Goal: Task Accomplishment & Management: Complete application form

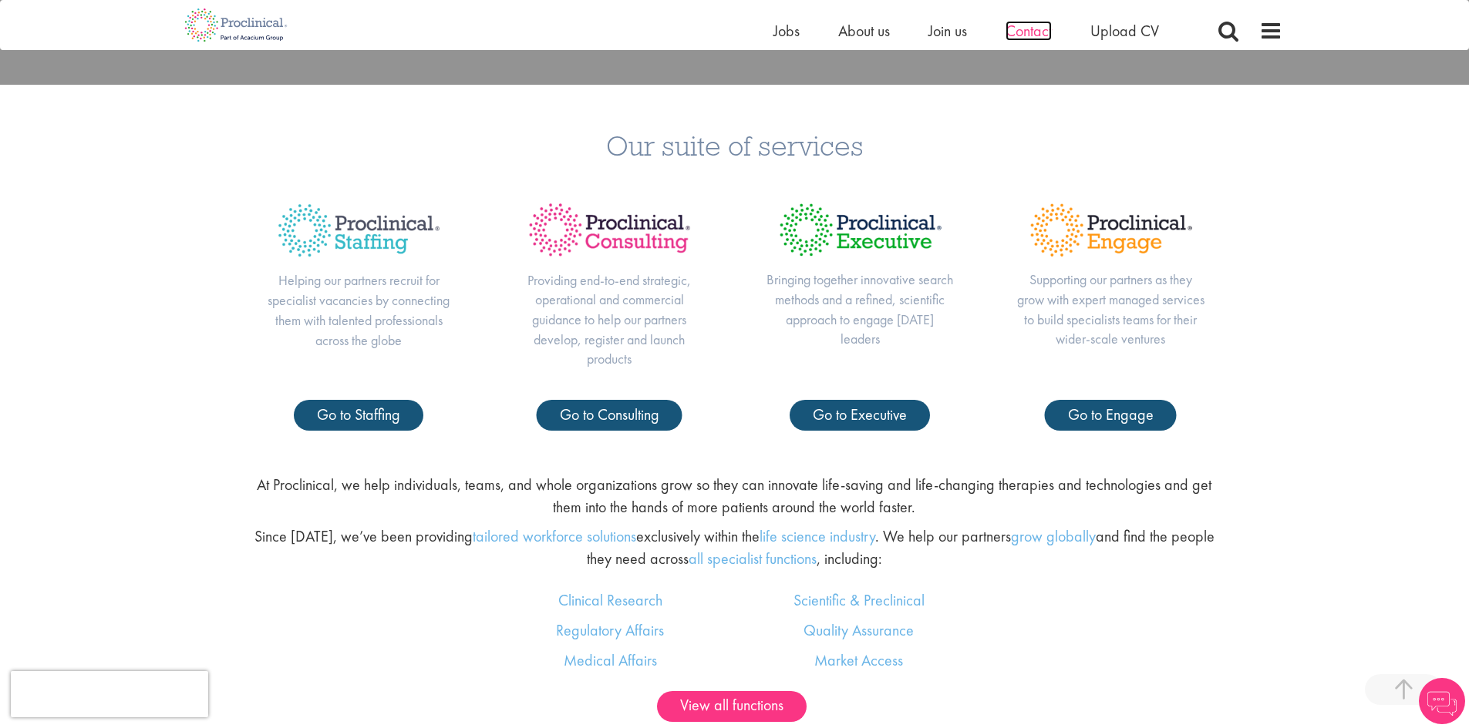
click at [1038, 29] on span "Contact" at bounding box center [1028, 31] width 46 height 20
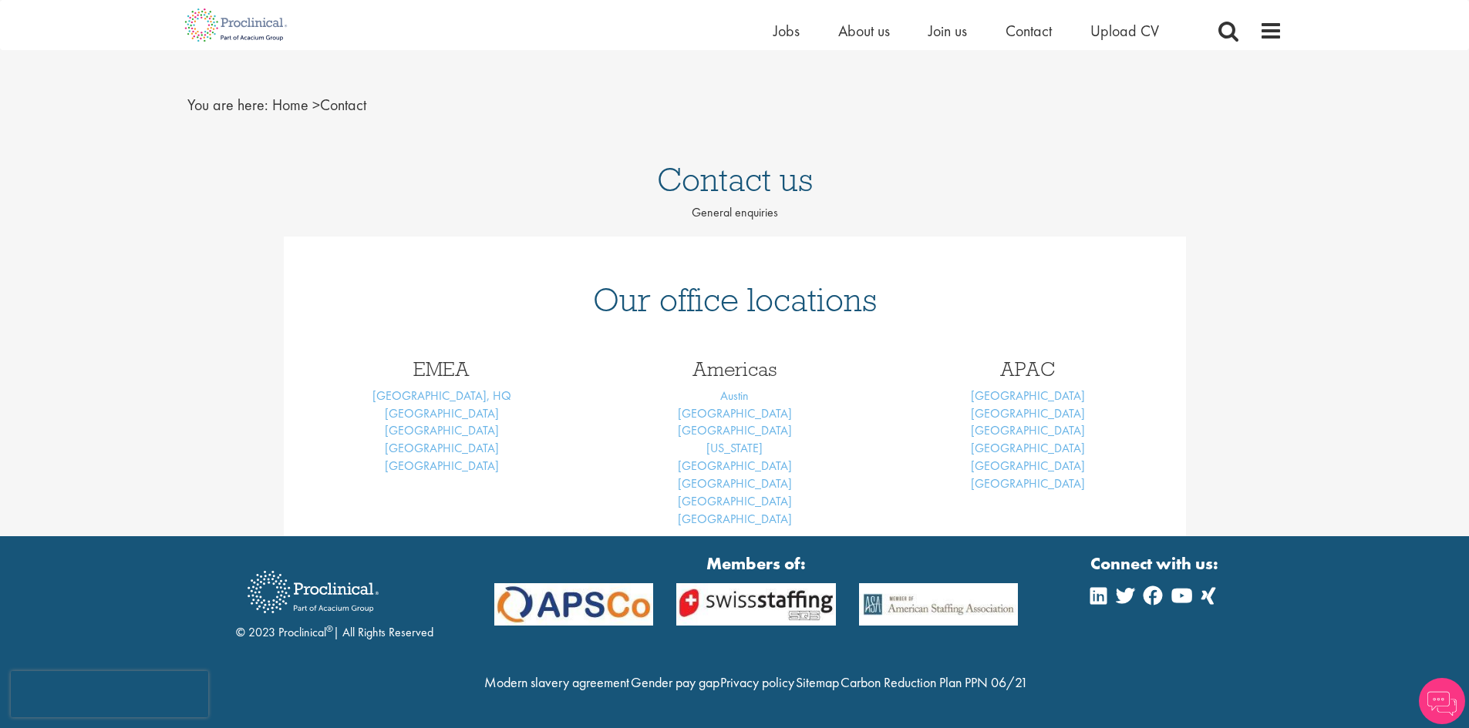
scroll to position [51, 0]
click at [1129, 29] on span "Upload CV" at bounding box center [1124, 31] width 69 height 20
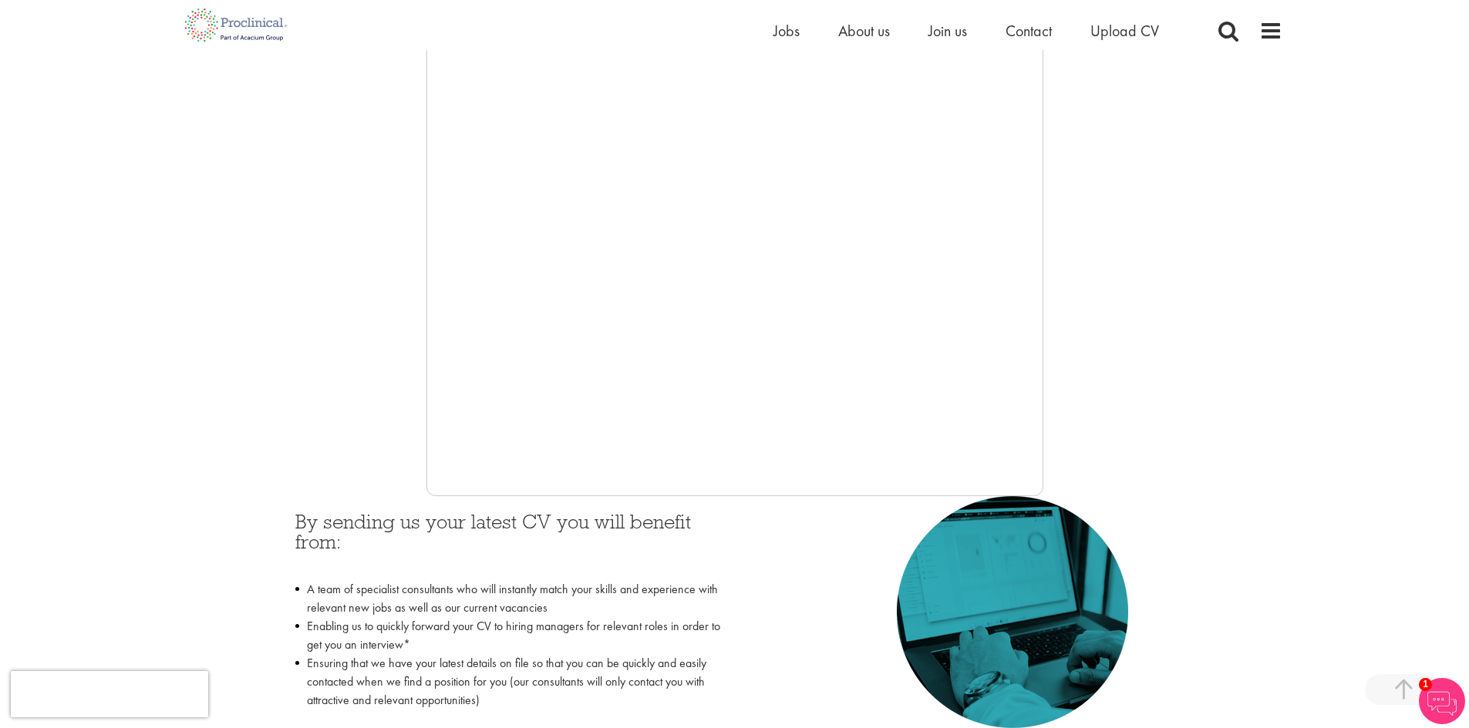
scroll to position [385, 0]
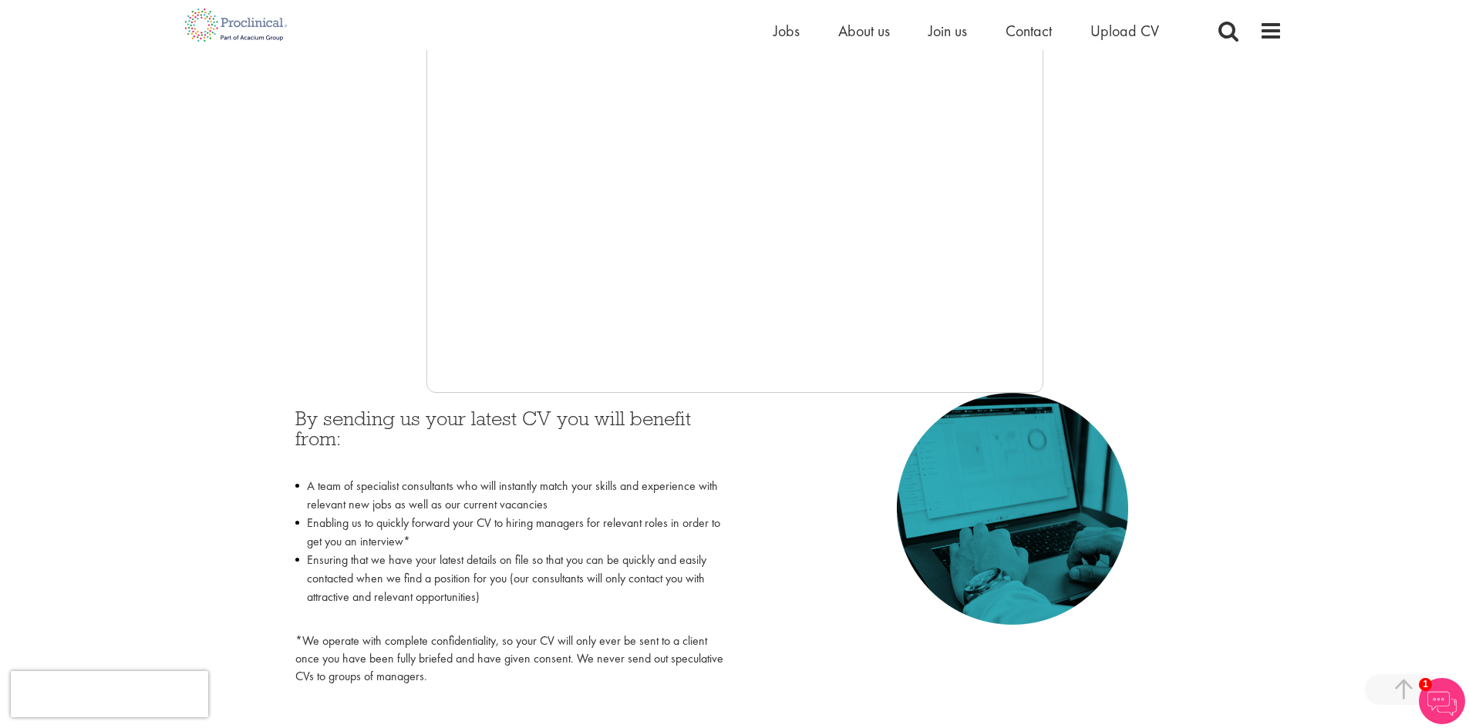
click at [94, 274] on div "You are here: Home > Upload CV Upload CV Start getting matched with new jobs as…" at bounding box center [734, 551] width 1469 height 1872
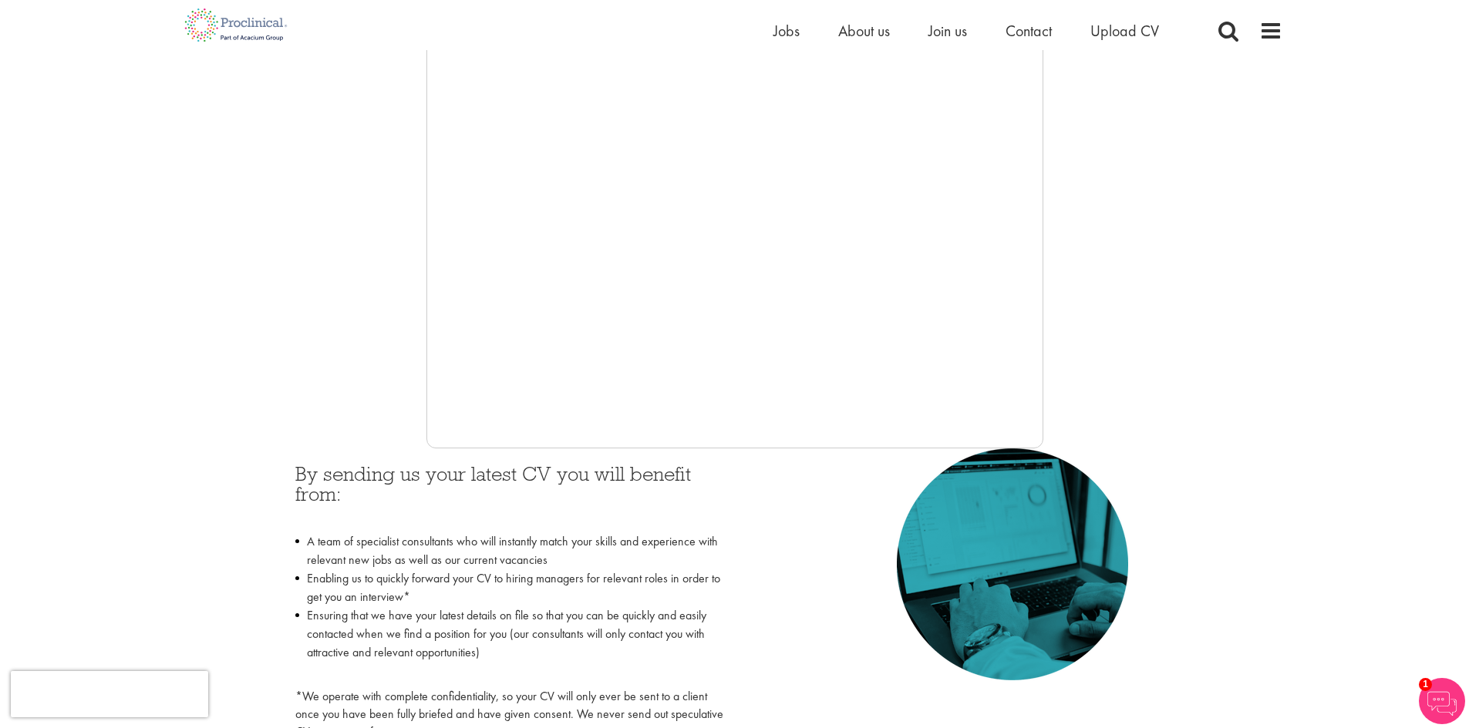
scroll to position [231, 0]
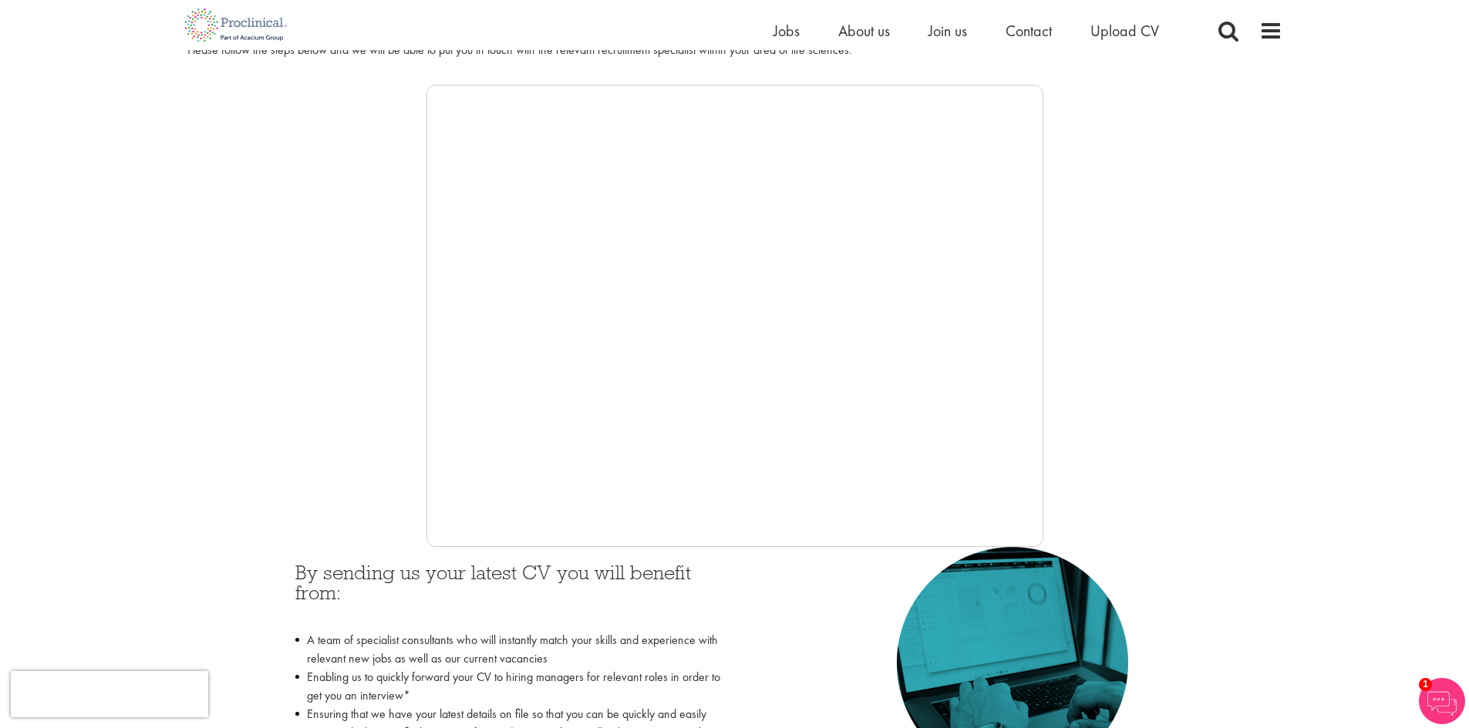
click at [0, 241] on div "You are here: Home > Upload CV Upload CV Start getting matched with new jobs as…" at bounding box center [734, 705] width 1469 height 1872
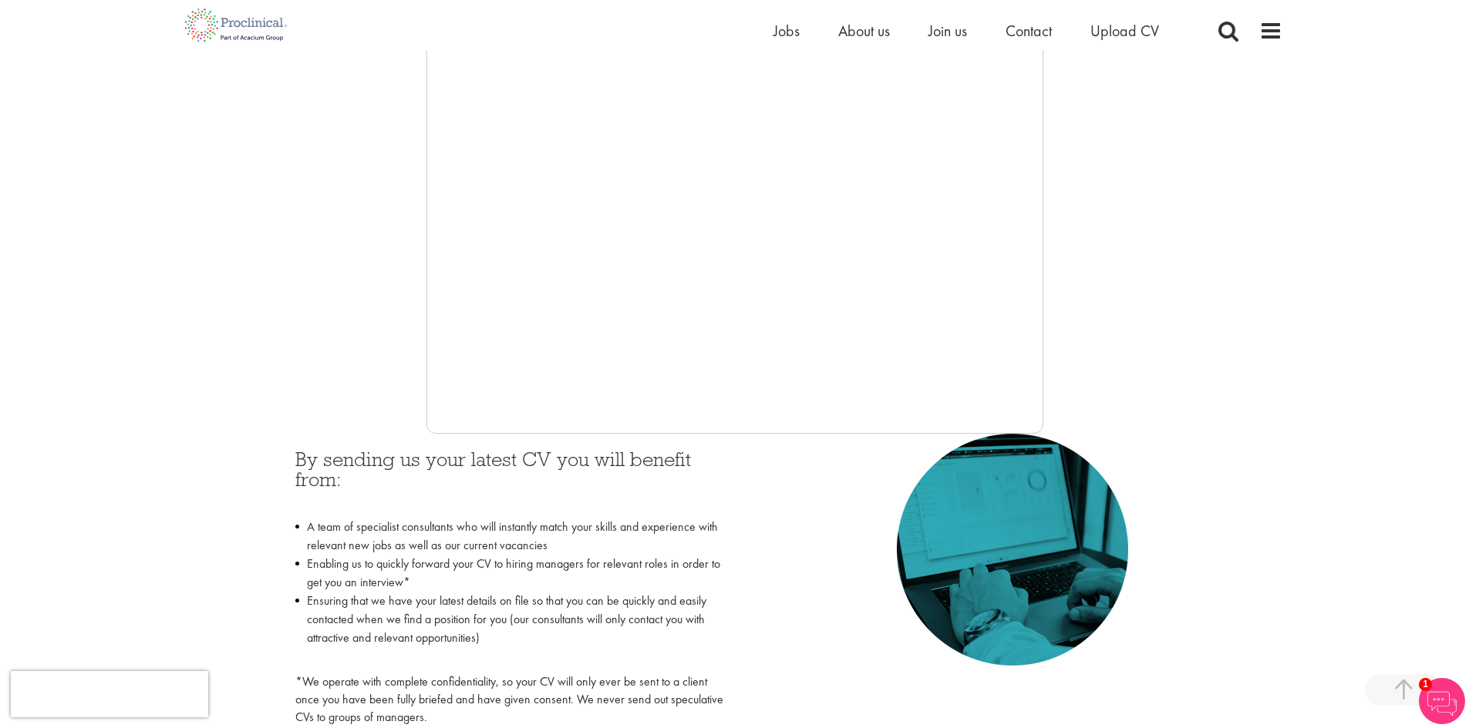
scroll to position [385, 0]
